Goal: Transaction & Acquisition: Purchase product/service

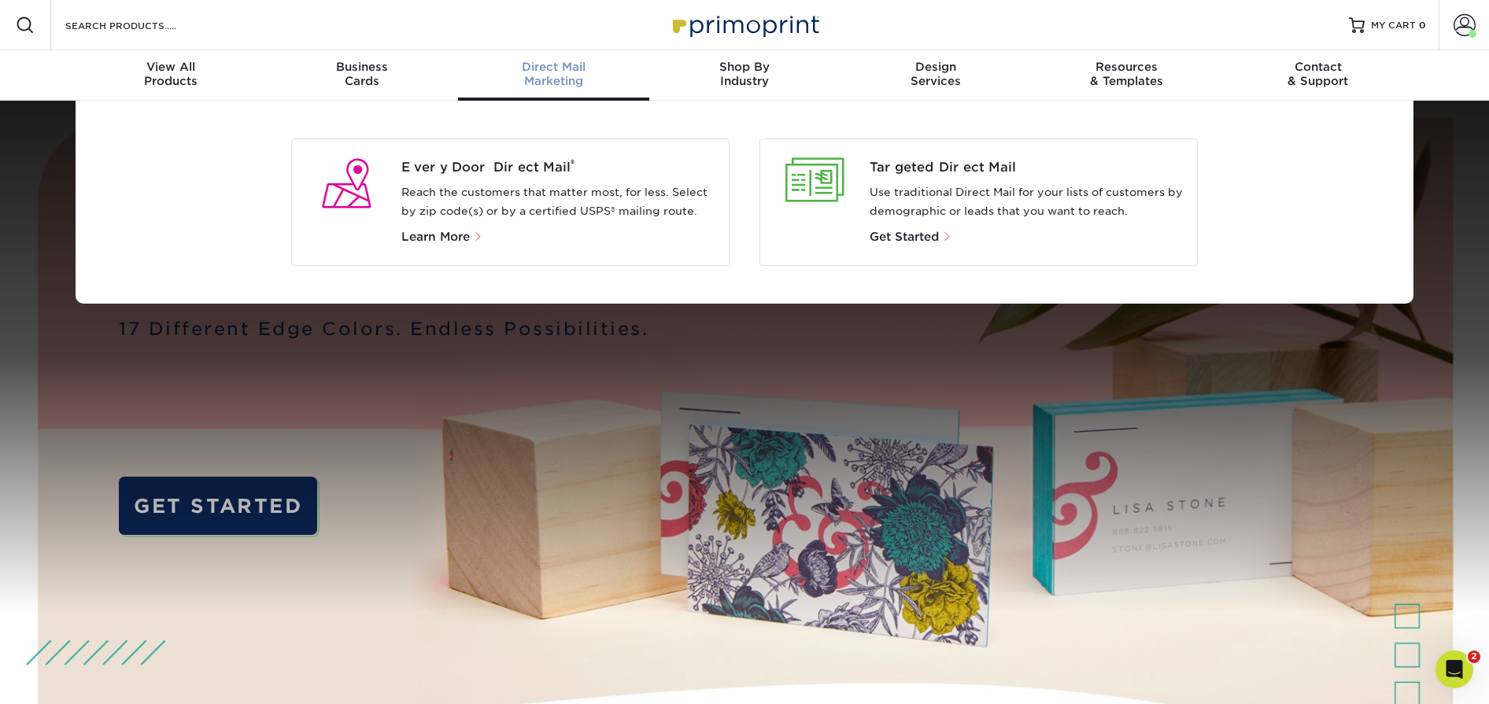
click at [823, 168] on div at bounding box center [815, 180] width 84 height 44
click at [897, 234] on span "Get Started" at bounding box center [904, 237] width 69 height 14
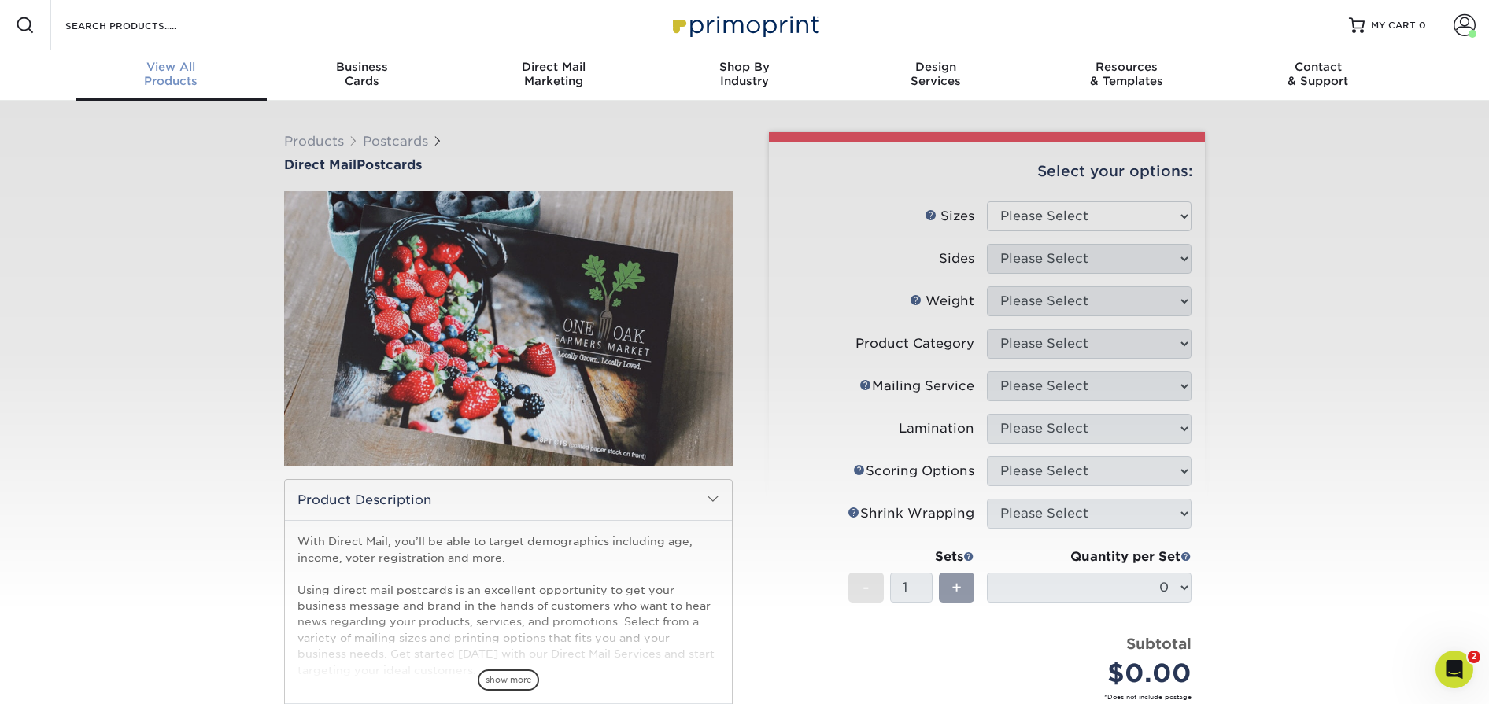
click at [156, 79] on div "View All Products" at bounding box center [171, 74] width 191 height 28
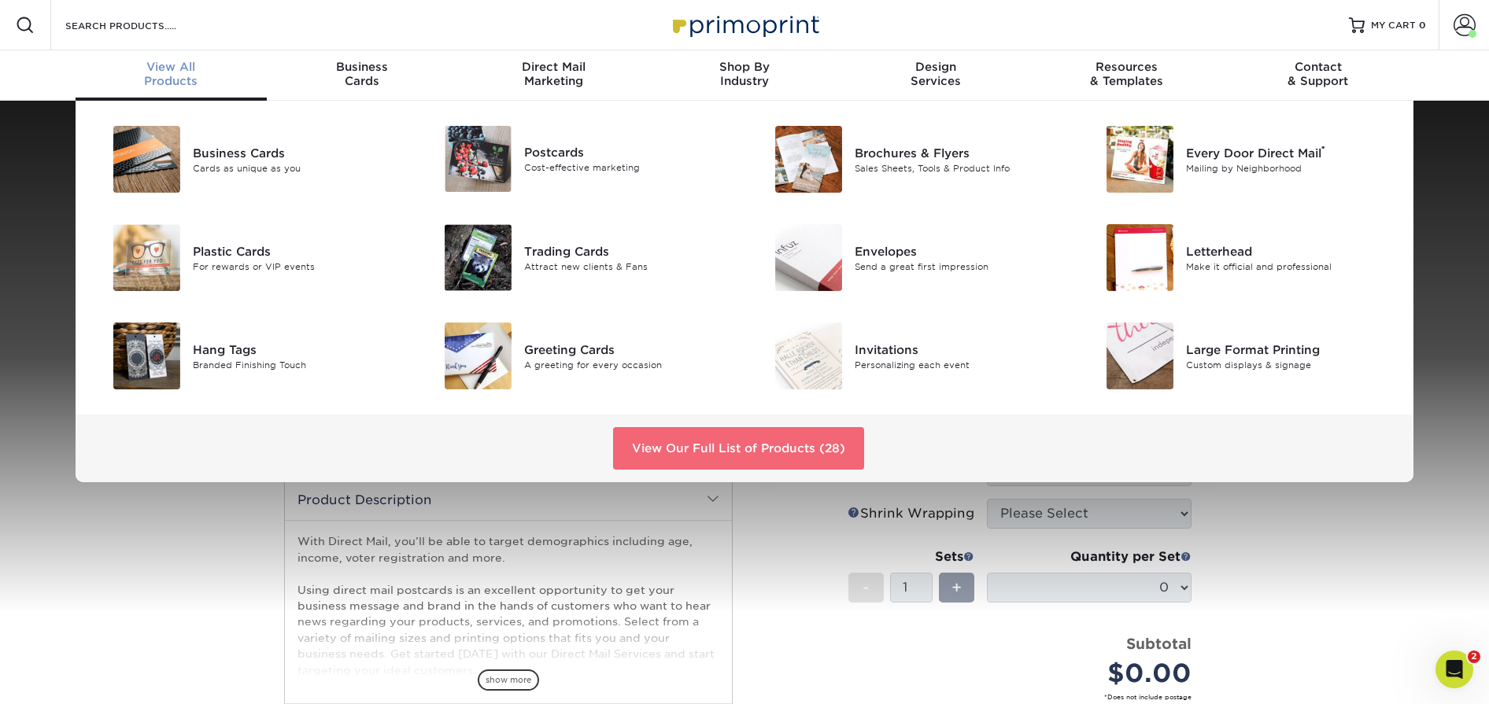
click at [732, 434] on link "View Our Full List of Products (28)" at bounding box center [738, 448] width 251 height 43
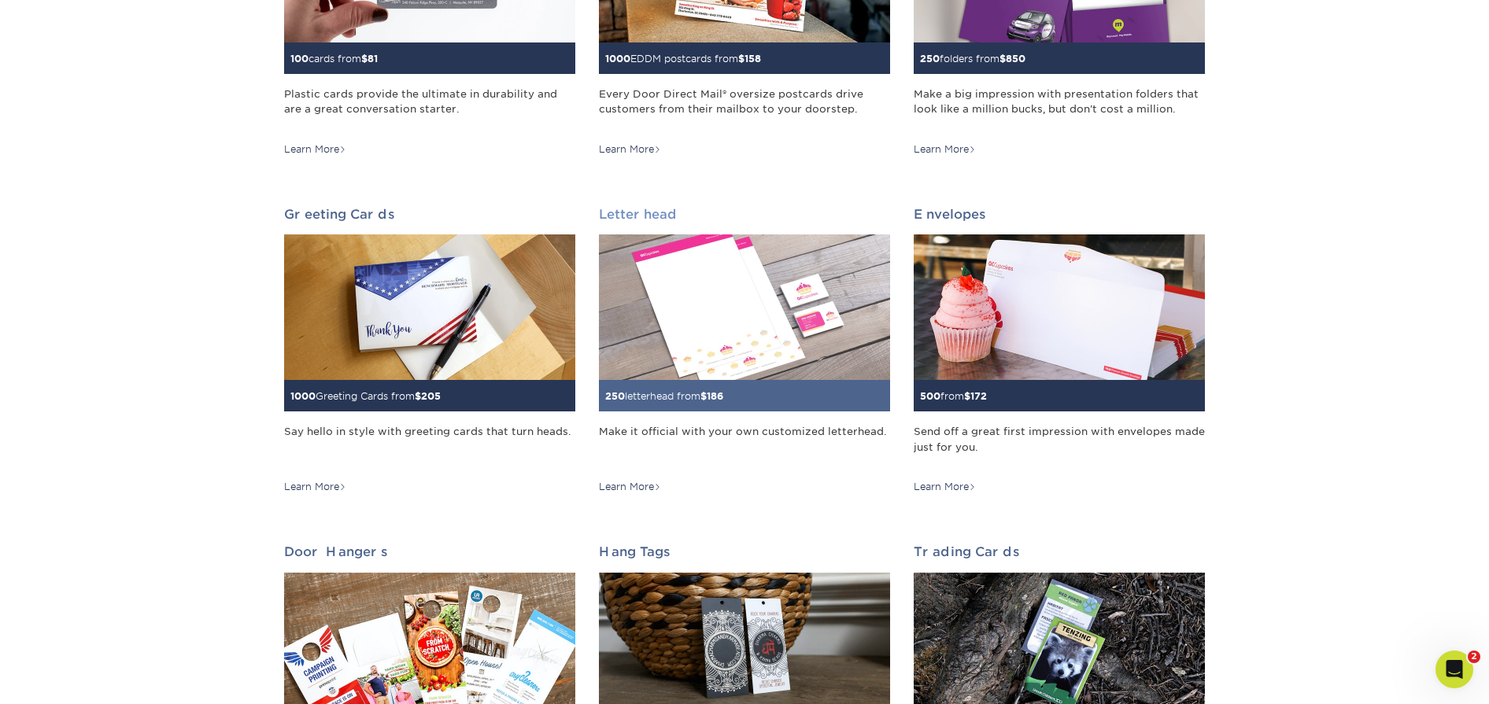
scroll to position [771, 0]
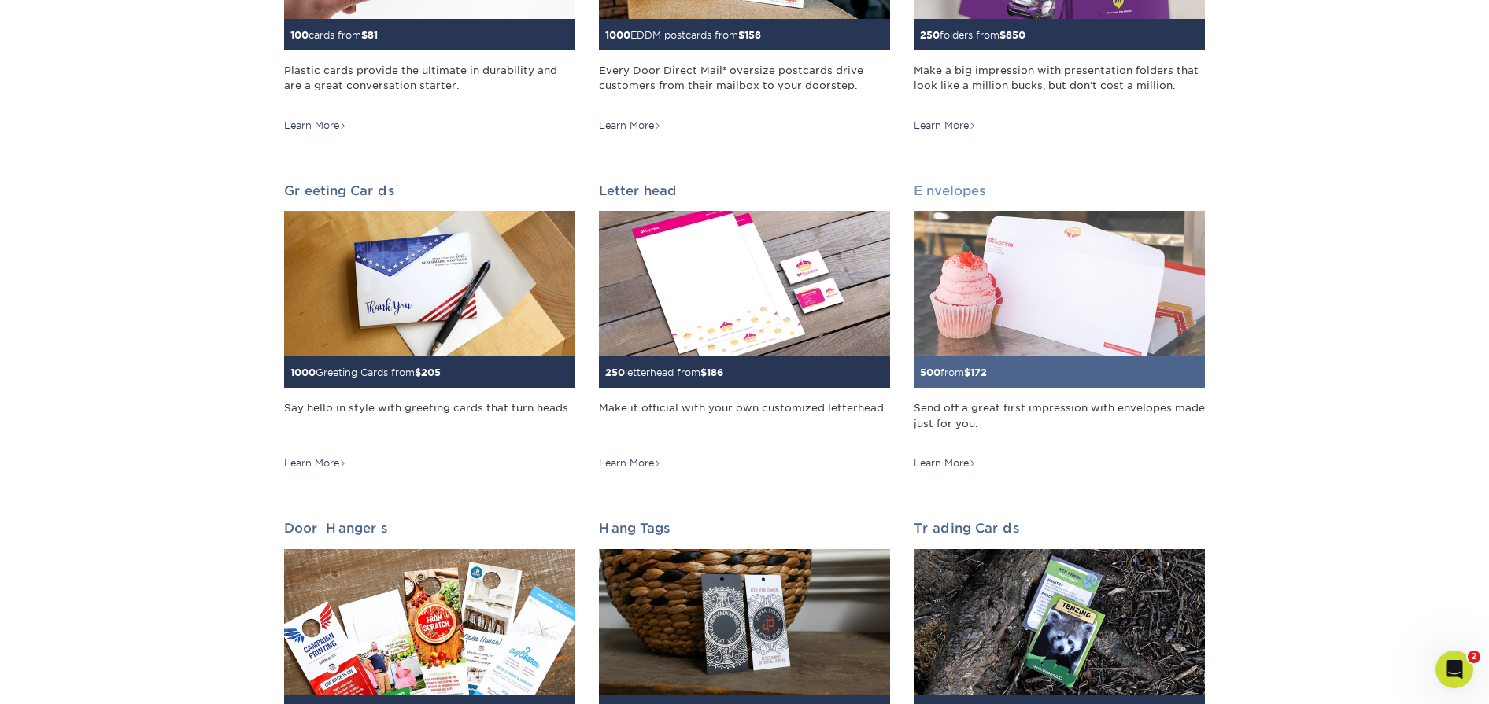
click at [1100, 320] on img at bounding box center [1059, 284] width 291 height 146
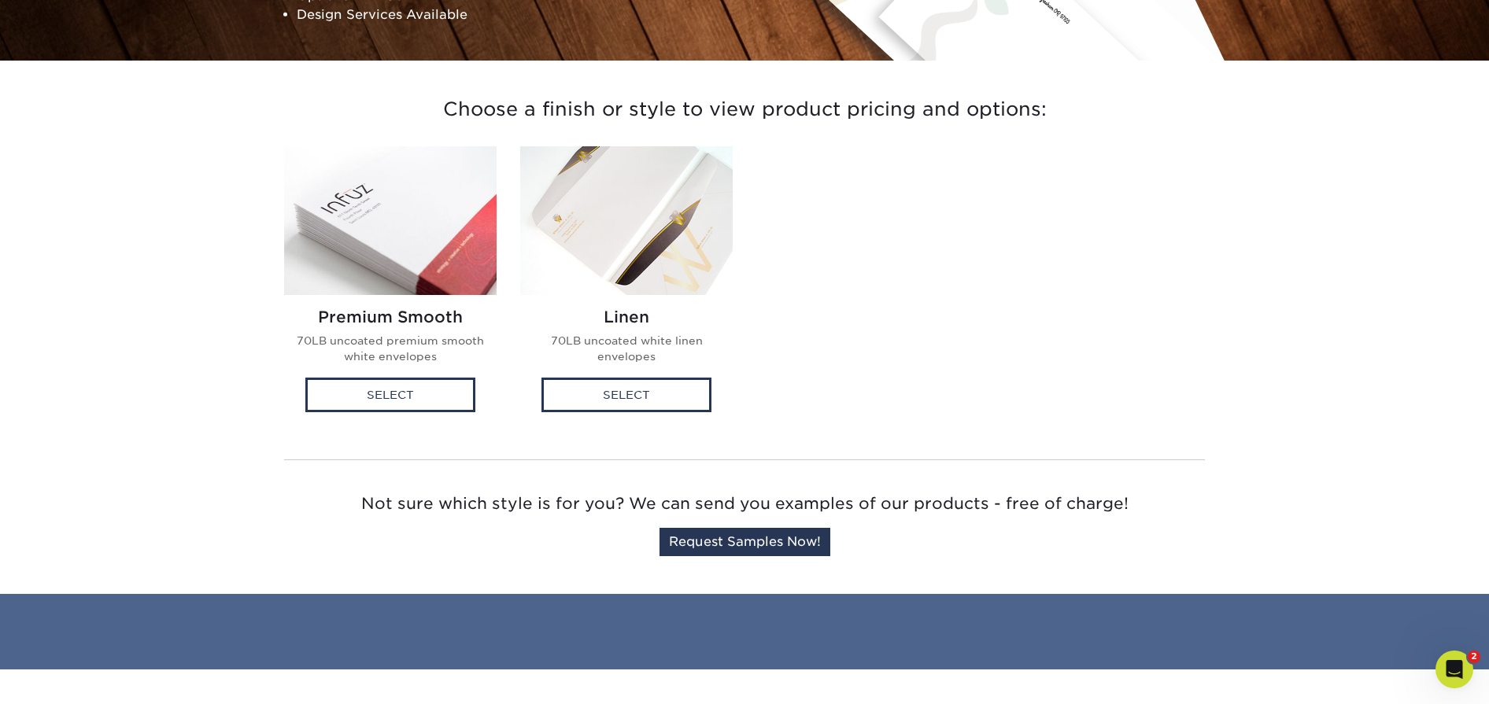
scroll to position [405, 0]
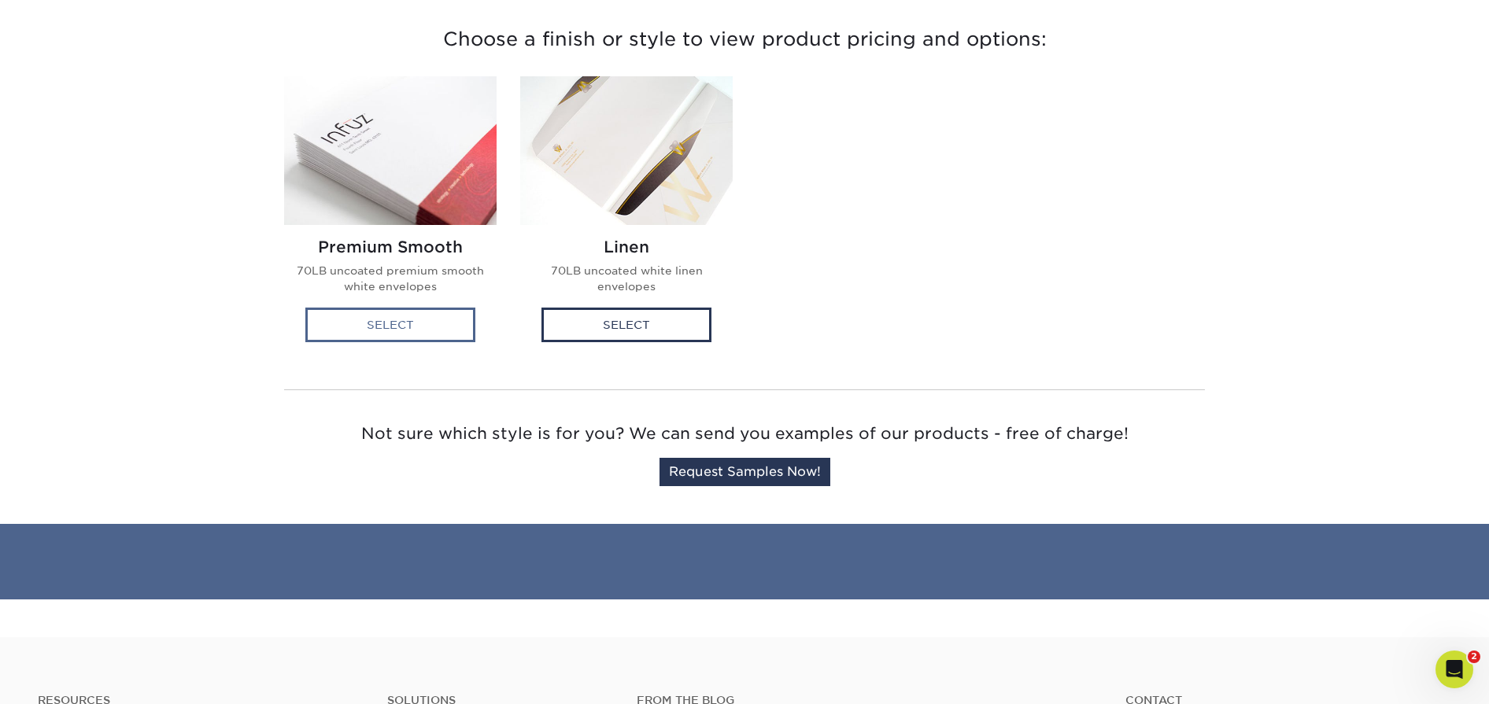
click at [405, 331] on div "Select" at bounding box center [390, 325] width 170 height 35
